Goal: Task Accomplishment & Management: Manage account settings

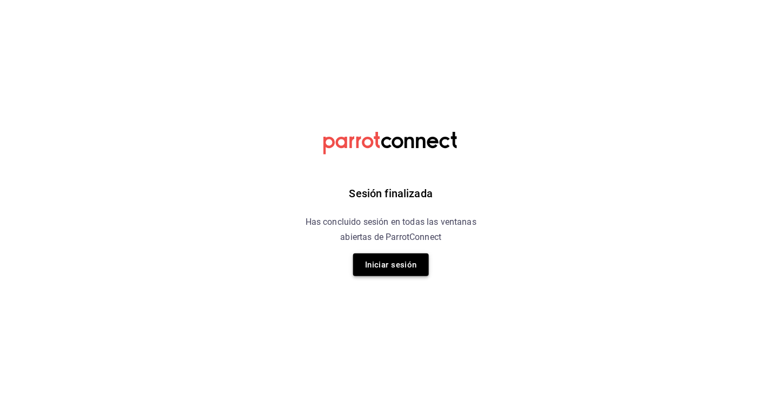
click at [389, 265] on button "Iniciar sesión" at bounding box center [391, 265] width 76 height 23
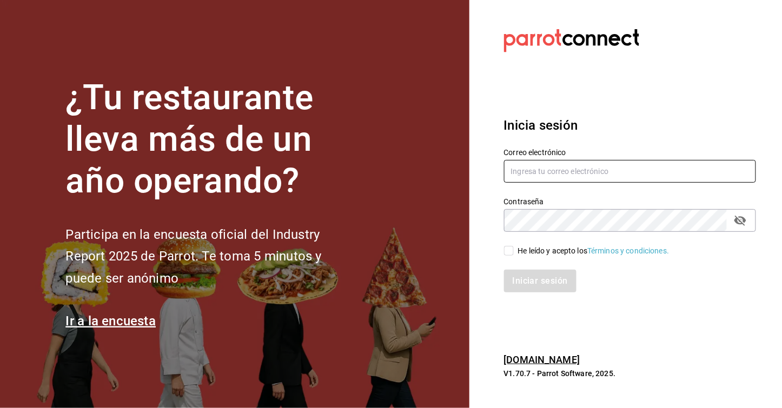
type input "cafejardinmty@gmail.com"
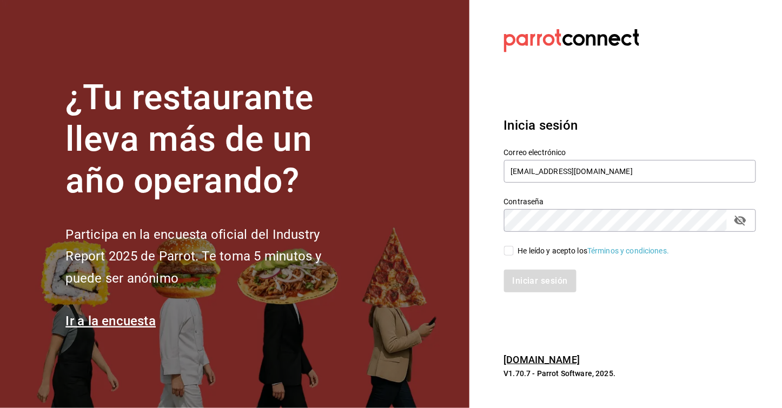
click at [509, 249] on input "He leído y acepto los Términos y condiciones." at bounding box center [509, 251] width 10 height 10
checkbox input "true"
click at [520, 277] on button "Iniciar sesión" at bounding box center [541, 281] width 74 height 23
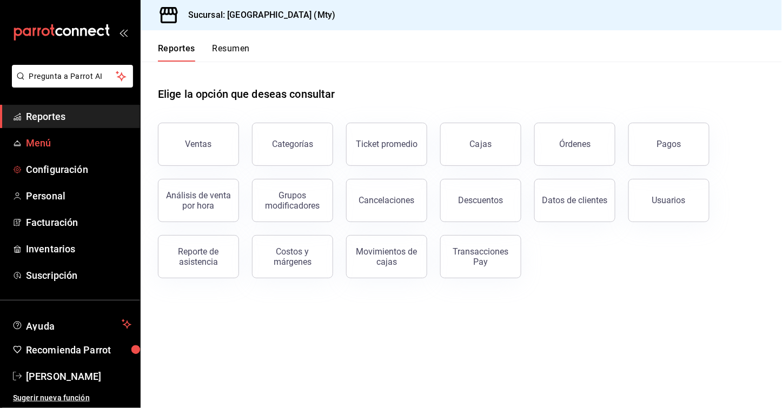
click at [31, 143] on span "Menú" at bounding box center [78, 143] width 105 height 15
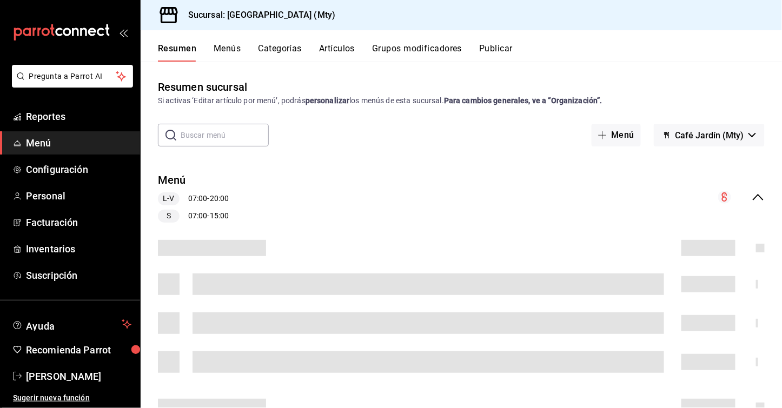
click at [339, 47] on button "Artículos" at bounding box center [337, 52] width 36 height 18
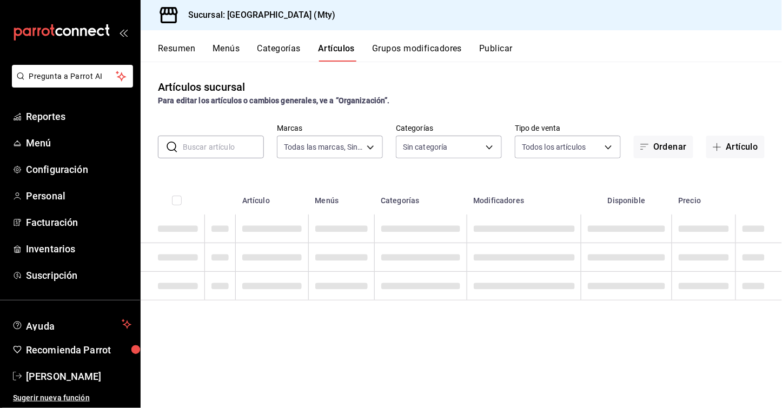
type input "f9fafe90-350c-4c9e-8b5f-07b14013cca7"
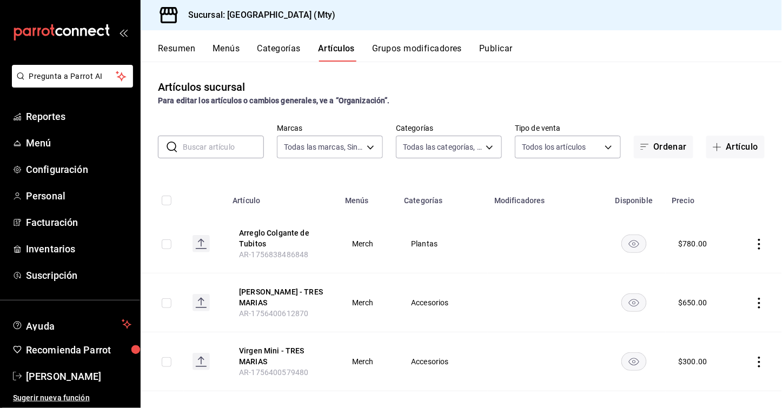
type input "fc65bfa0-c3e1-484e-be41-2e9f33313c8d,e9debcfb-99b0-4554-a210-902c611d253b,720e8…"
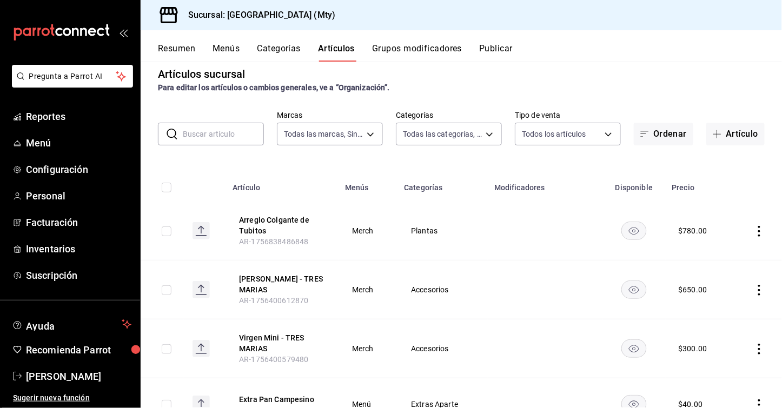
scroll to position [14, 0]
click at [762, 229] on icon "actions" at bounding box center [759, 230] width 11 height 11
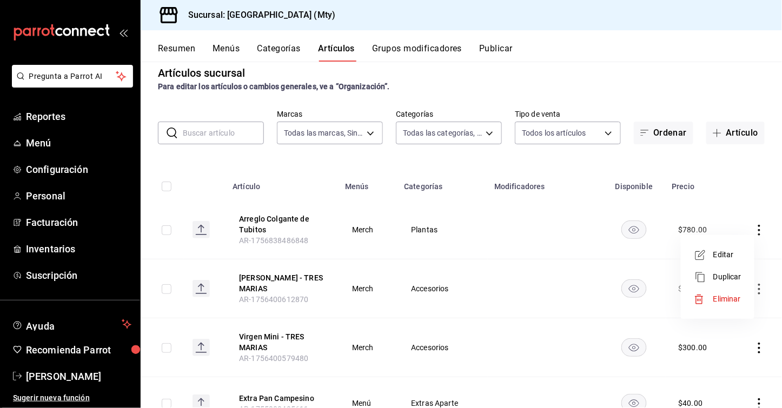
click at [724, 253] on span "Editar" at bounding box center [727, 254] width 28 height 11
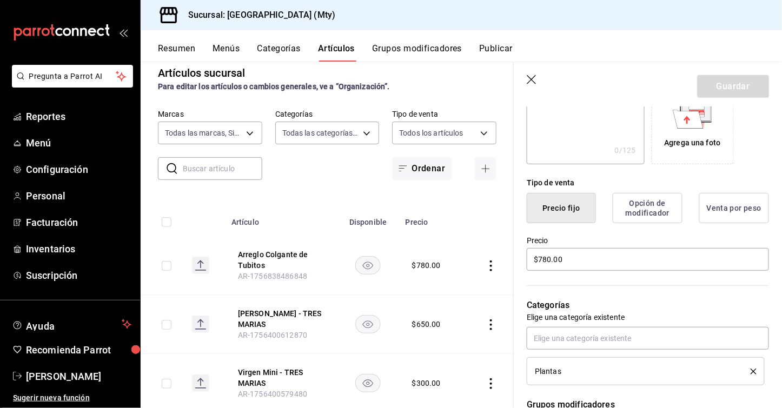
scroll to position [197, 0]
click at [544, 258] on input "$780.00" at bounding box center [648, 259] width 242 height 23
type input "$80.00"
click at [534, 84] on icon "button" at bounding box center [532, 80] width 11 height 11
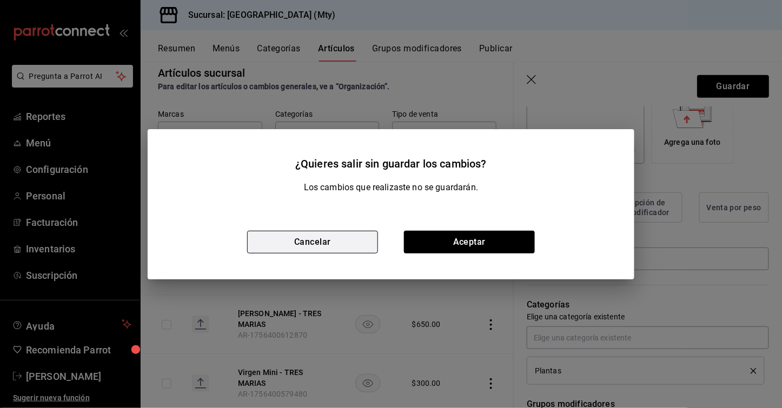
click at [316, 242] on button "Cancelar" at bounding box center [312, 242] width 131 height 23
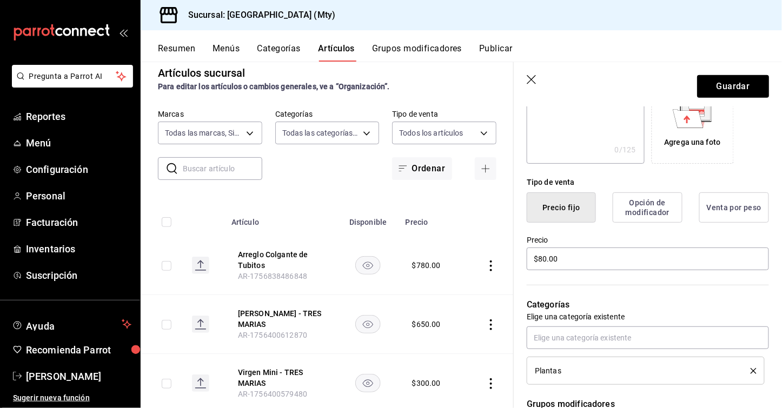
click at [529, 86] on header "Guardar" at bounding box center [648, 84] width 268 height 44
click at [531, 79] on icon "button" at bounding box center [531, 79] width 9 height 9
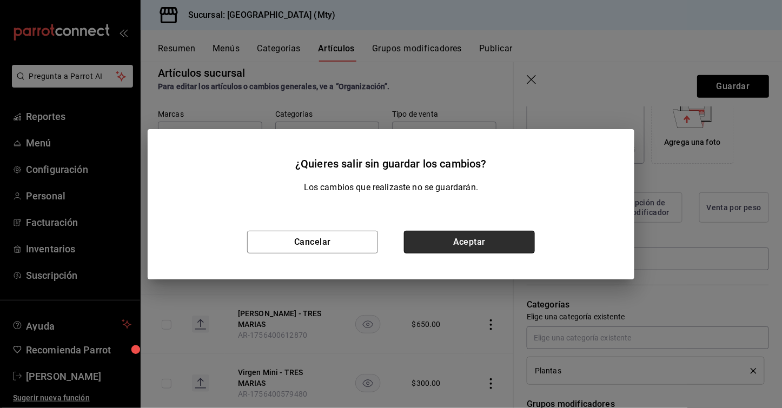
click at [495, 241] on button "Aceptar" at bounding box center [469, 242] width 131 height 23
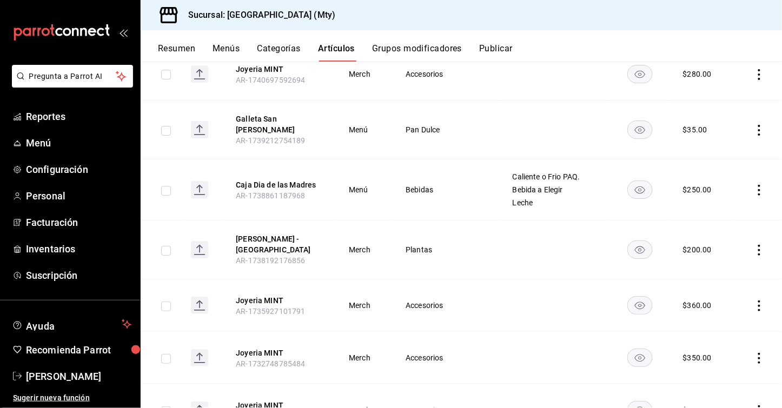
scroll to position [1105, 0]
click at [760, 244] on icon "actions" at bounding box center [759, 249] width 2 height 11
click at [725, 258] on span "Editar" at bounding box center [727, 255] width 28 height 11
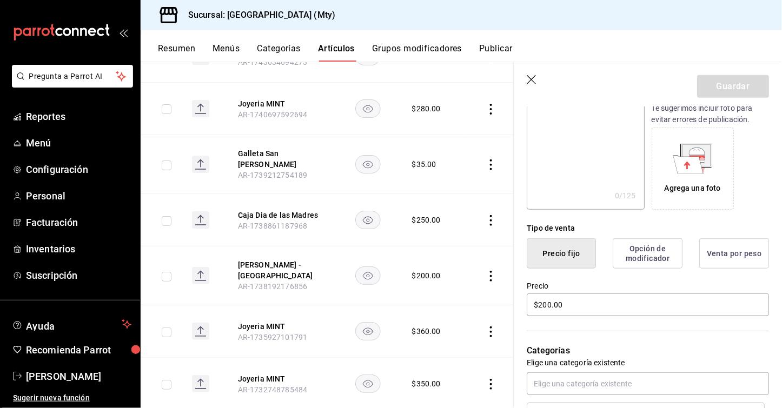
scroll to position [152, 0]
click at [546, 301] on input "$200.00" at bounding box center [648, 304] width 242 height 23
type input "$230.00"
click at [735, 89] on button "Guardar" at bounding box center [733, 86] width 72 height 23
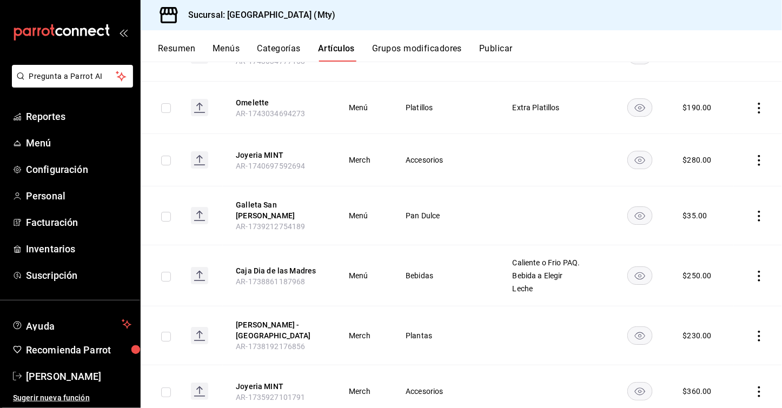
scroll to position [1021, 0]
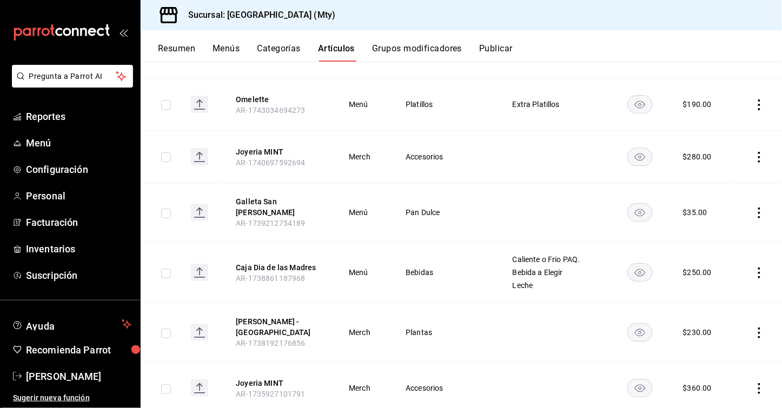
click at [756, 328] on icon "actions" at bounding box center [759, 333] width 11 height 11
click at [732, 333] on span "Editar" at bounding box center [727, 335] width 28 height 11
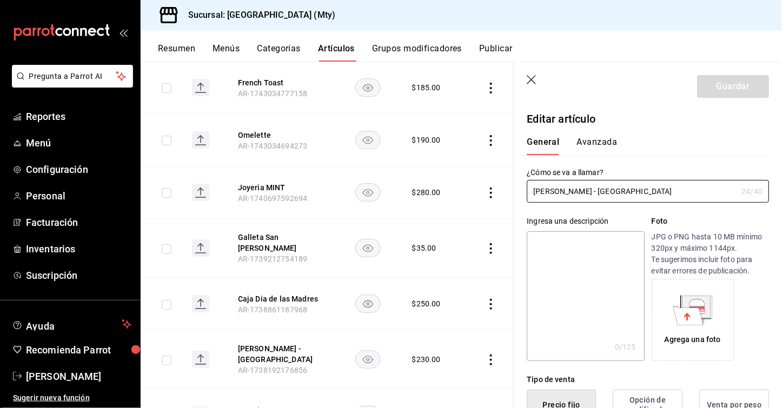
scroll to position [122, 0]
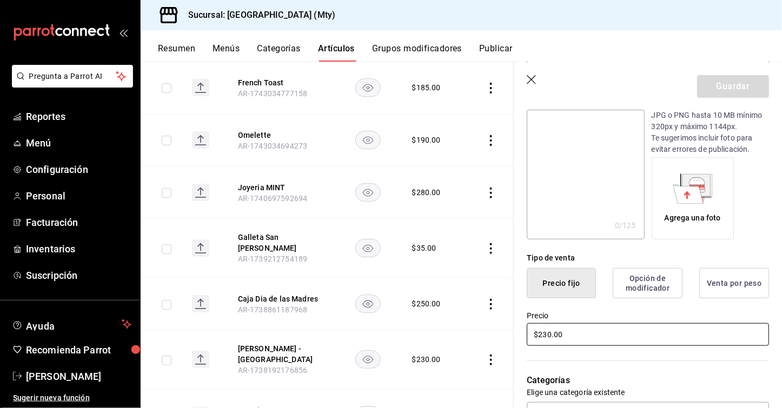
click at [547, 332] on input "$230.00" at bounding box center [648, 334] width 242 height 23
type input "$250.00"
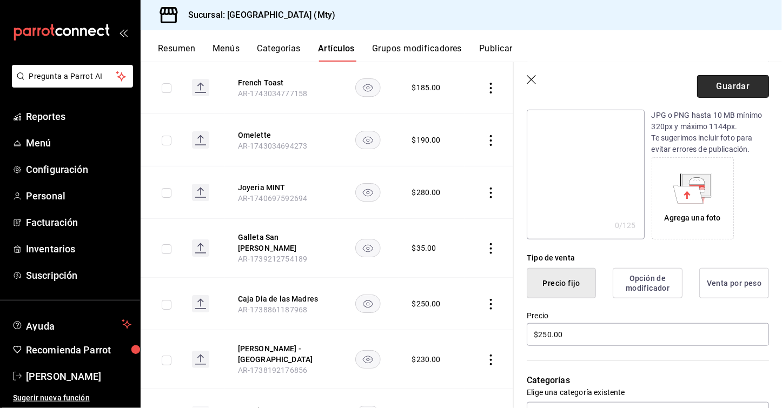
click at [735, 86] on button "Guardar" at bounding box center [733, 86] width 72 height 23
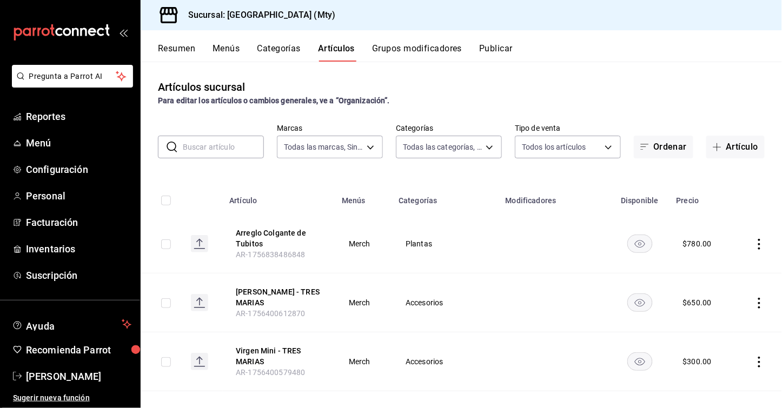
click at [201, 143] on input "text" at bounding box center [223, 147] width 81 height 22
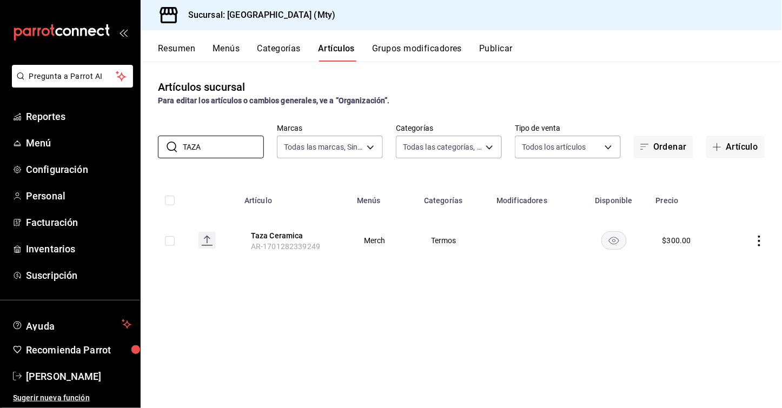
type input "TAZA"
click at [758, 237] on icon "actions" at bounding box center [759, 241] width 11 height 11
click at [723, 266] on span "Editar" at bounding box center [727, 265] width 28 height 11
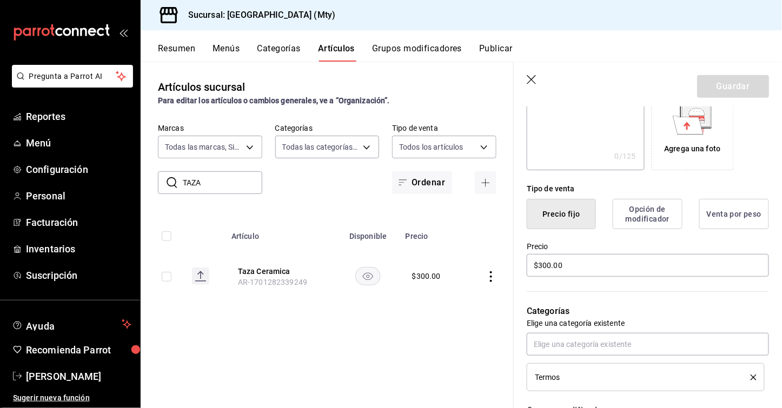
scroll to position [194, 0]
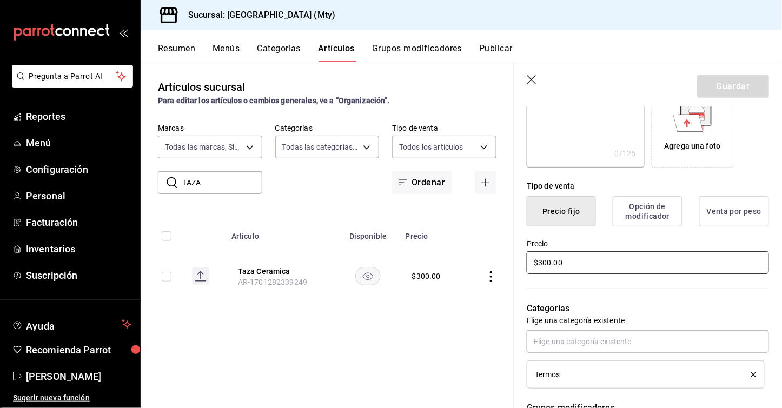
click at [546, 260] on input "$300.00" at bounding box center [648, 262] width 242 height 23
type input "$330.00"
click at [745, 77] on button "Guardar" at bounding box center [733, 86] width 72 height 23
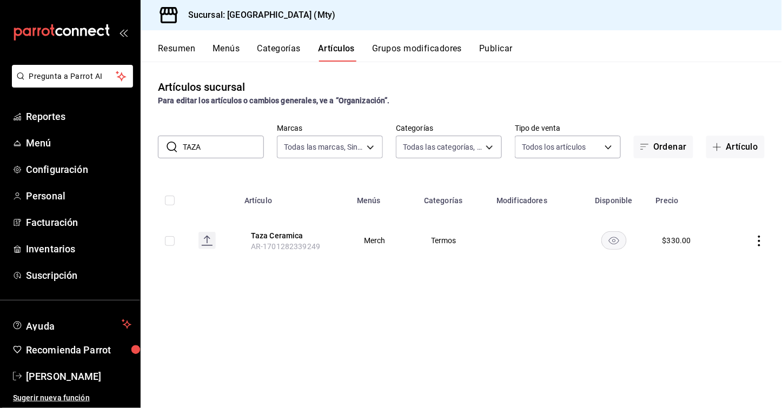
click at [758, 237] on icon "actions" at bounding box center [759, 241] width 11 height 11
click at [707, 269] on div at bounding box center [703, 266] width 19 height 13
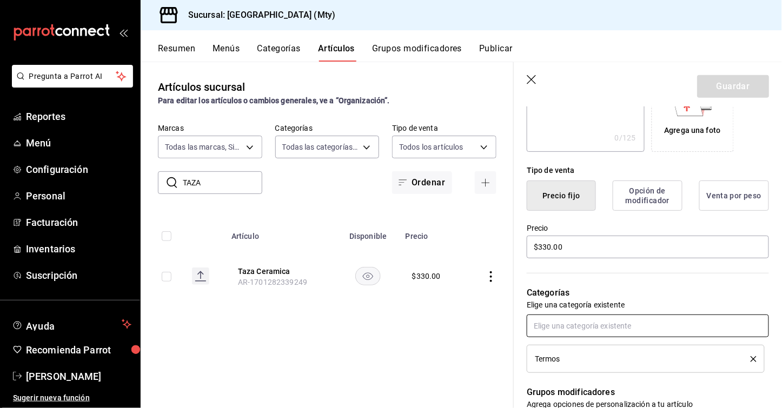
scroll to position [215, 0]
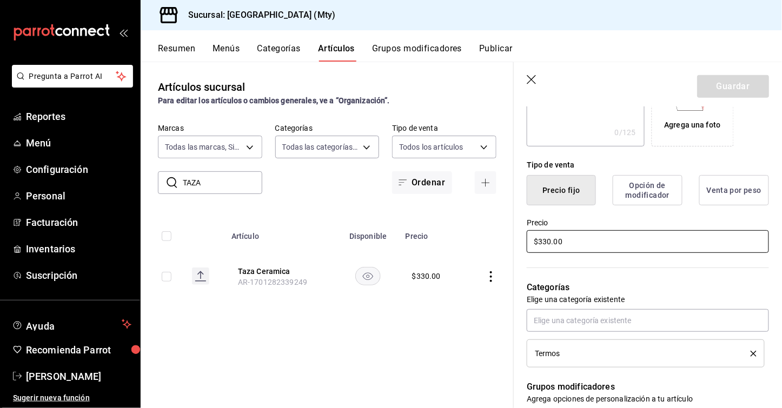
click at [545, 243] on input "$330.00" at bounding box center [648, 241] width 242 height 23
type input "$300.00"
click at [738, 84] on button "Guardar" at bounding box center [733, 86] width 72 height 23
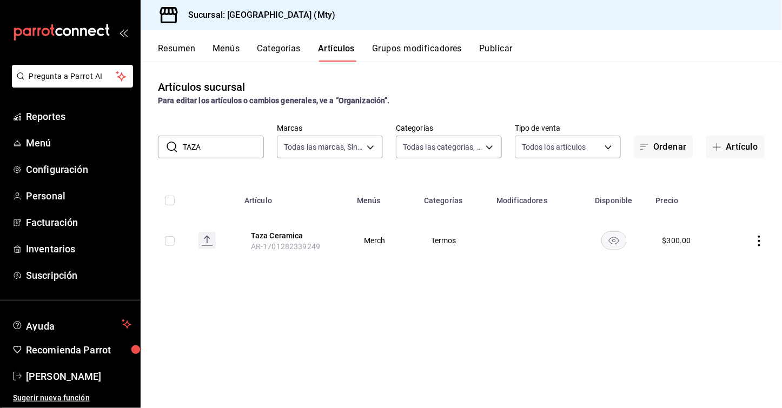
click at [213, 145] on input "TAZA" at bounding box center [223, 147] width 81 height 22
type input "T"
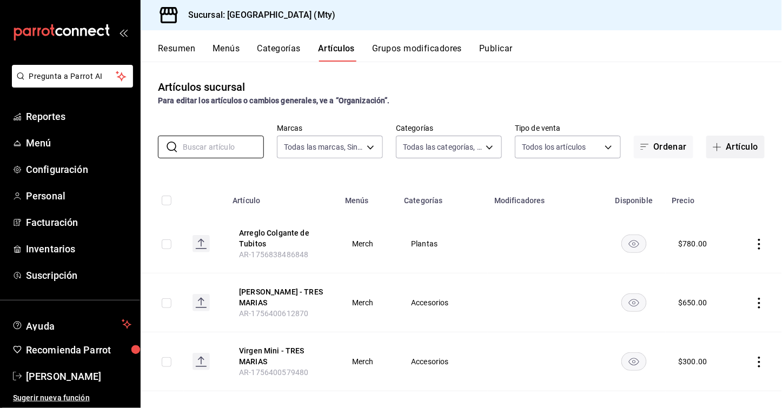
click at [749, 152] on button "Artículo" at bounding box center [735, 147] width 58 height 23
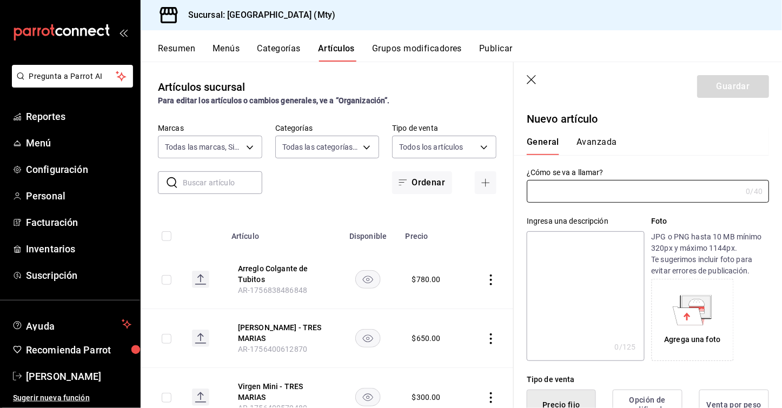
type input "AR-1758756402688"
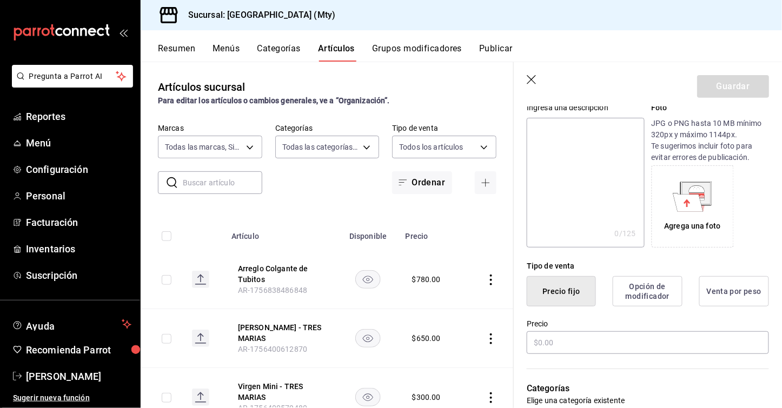
scroll to position [129, 0]
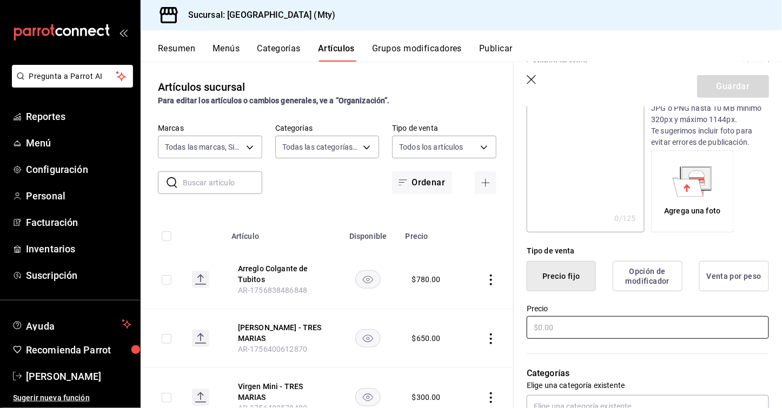
type input "Monito en Moto"
click at [545, 334] on input "text" at bounding box center [648, 327] width 242 height 23
type input "$515.00"
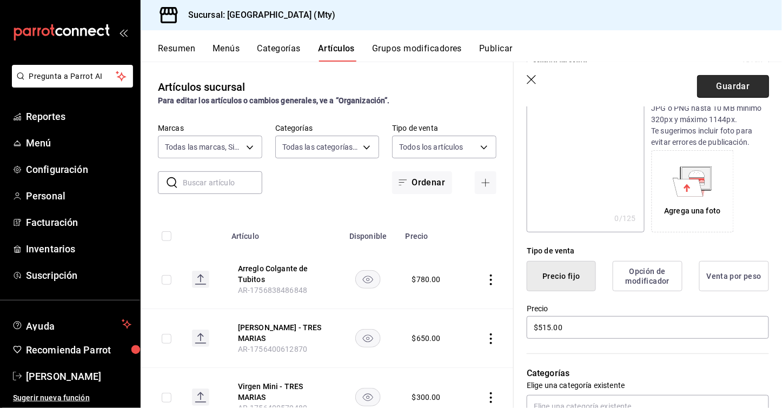
click at [744, 76] on button "Guardar" at bounding box center [733, 86] width 72 height 23
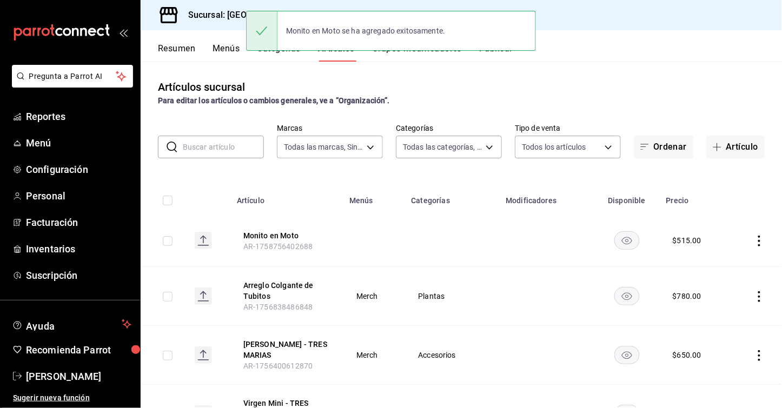
click at [756, 238] on icon "actions" at bounding box center [759, 241] width 11 height 11
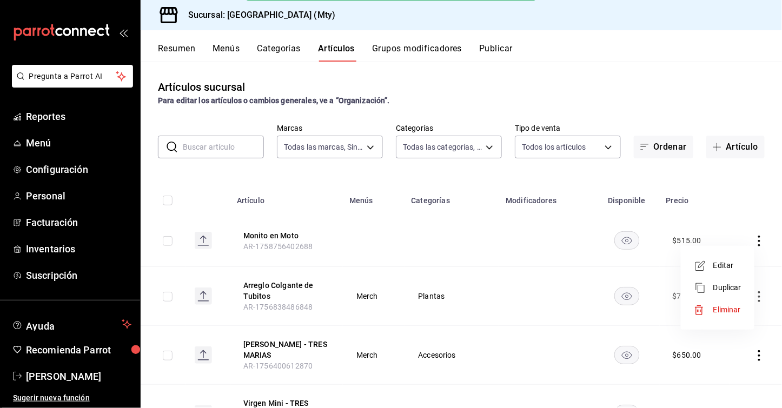
click at [740, 264] on span "Editar" at bounding box center [727, 265] width 28 height 11
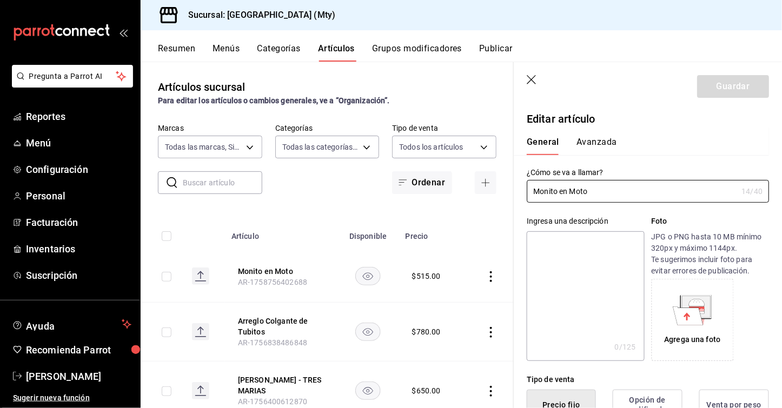
type input "$515.00"
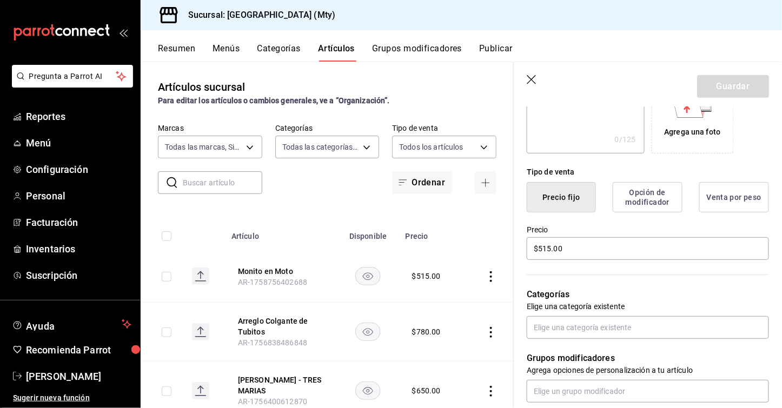
scroll to position [224, 0]
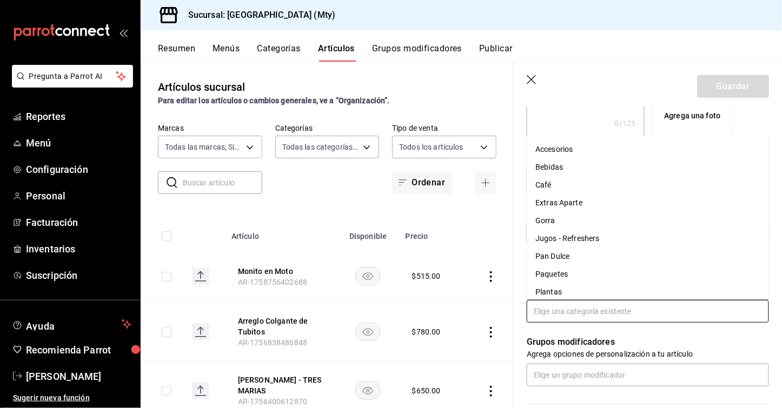
click at [616, 317] on input "text" at bounding box center [648, 311] width 242 height 23
click at [602, 295] on li "Plantas" at bounding box center [648, 292] width 242 height 18
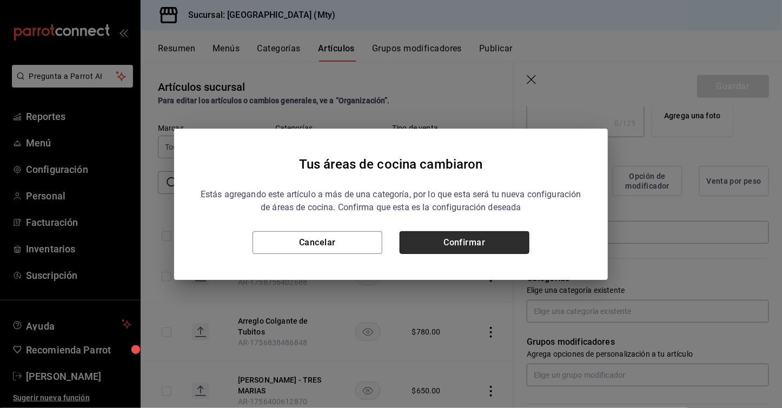
click at [476, 247] on button "Confirmar" at bounding box center [465, 242] width 130 height 23
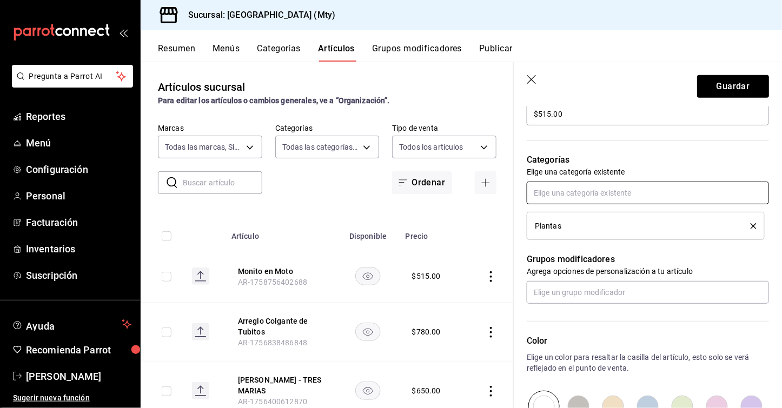
scroll to position [343, 0]
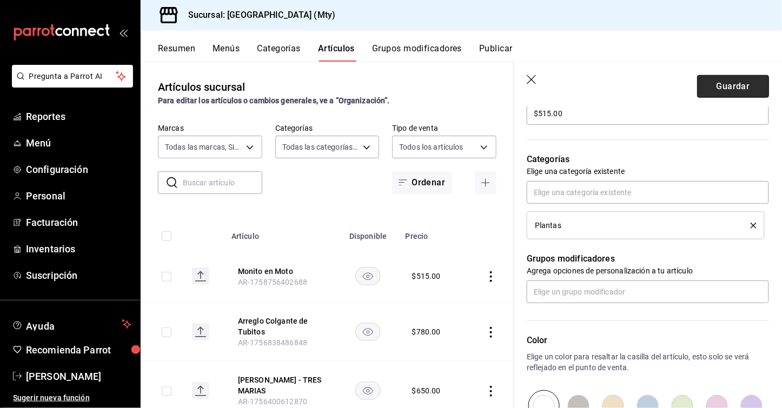
click at [749, 89] on button "Guardar" at bounding box center [733, 86] width 72 height 23
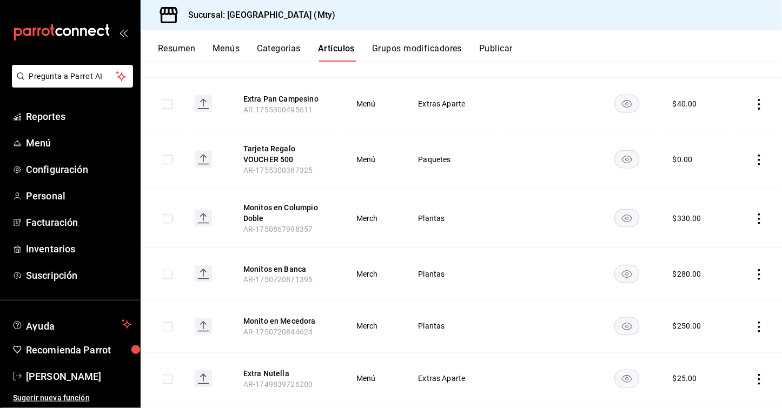
scroll to position [388, 0]
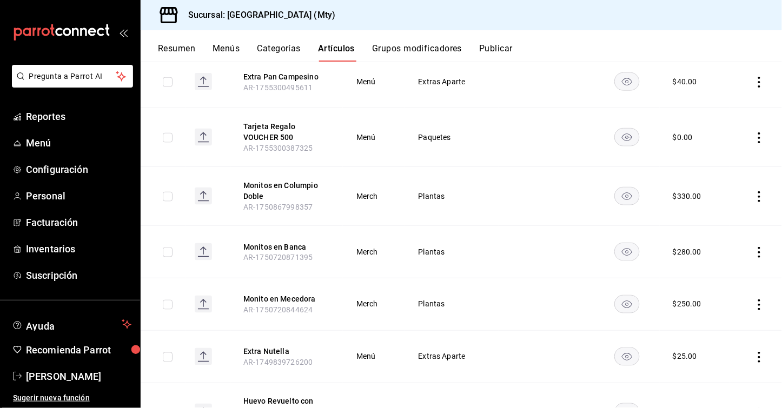
click at [757, 302] on icon "actions" at bounding box center [759, 305] width 11 height 11
click at [722, 326] on span "Editar" at bounding box center [727, 327] width 28 height 11
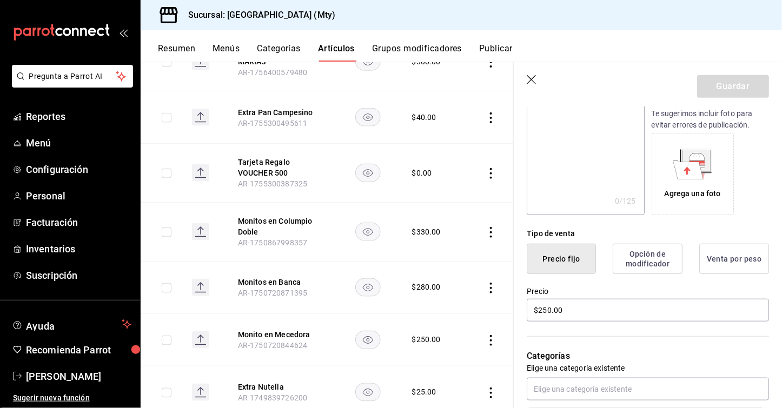
scroll to position [195, 0]
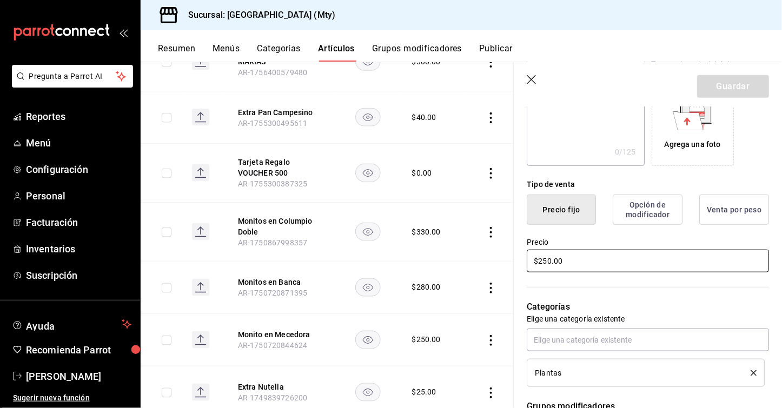
click at [547, 260] on input "$250.00" at bounding box center [648, 261] width 242 height 23
type input "$280.00"
click at [724, 101] on header "Guardar" at bounding box center [648, 84] width 268 height 44
click at [735, 88] on button "Guardar" at bounding box center [733, 86] width 72 height 23
